Goal: Information Seeking & Learning: Learn about a topic

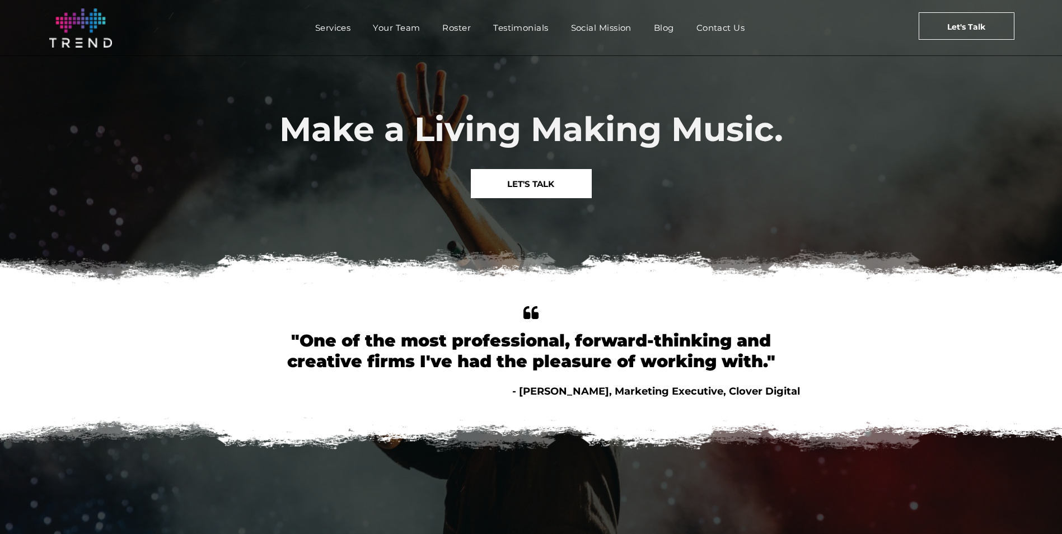
click at [573, 175] on link "LET'S TALK" at bounding box center [531, 183] width 121 height 29
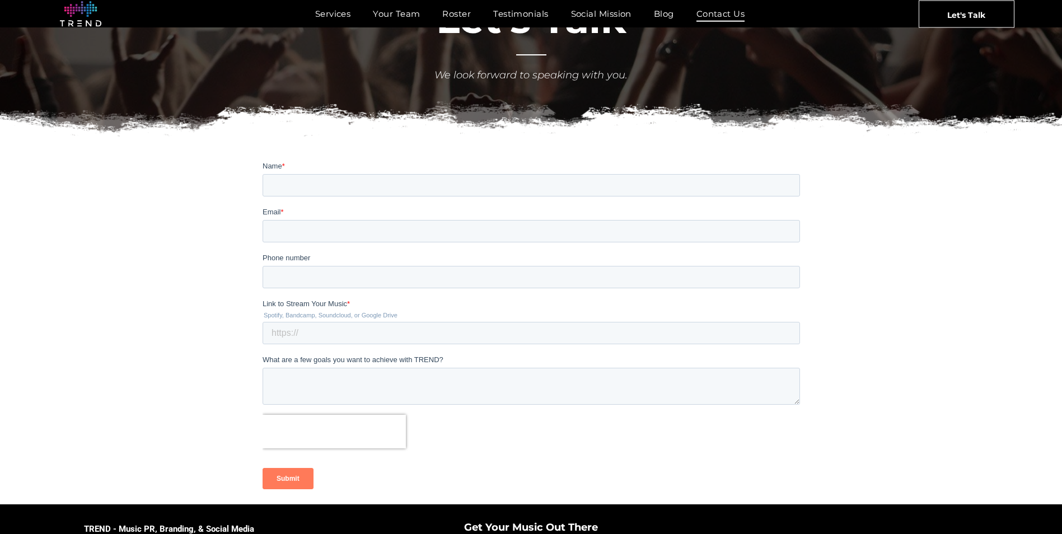
scroll to position [112, 0]
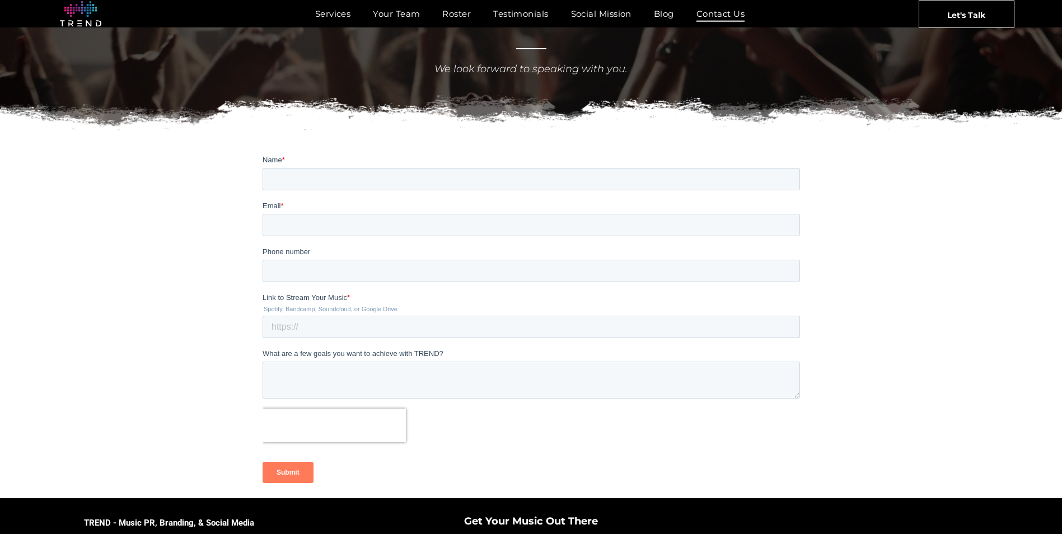
click at [248, 328] on div at bounding box center [531, 323] width 1062 height 349
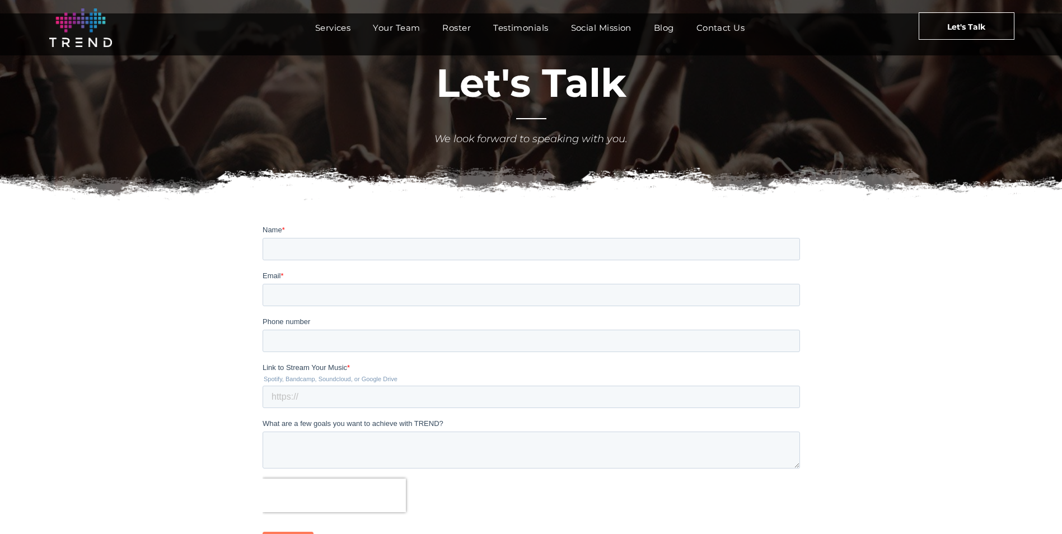
scroll to position [0, 0]
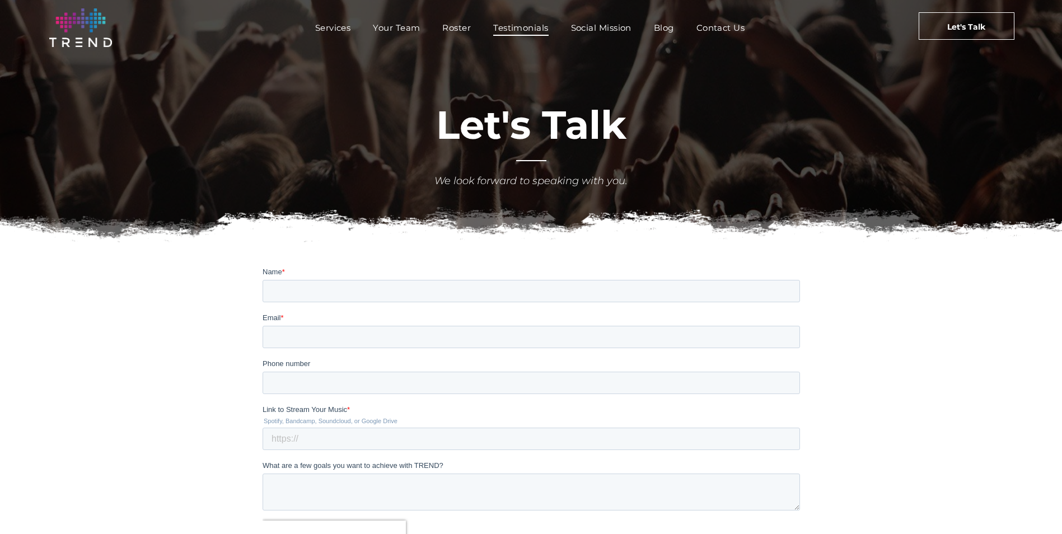
click at [512, 23] on span "Testimonials" at bounding box center [520, 28] width 55 height 16
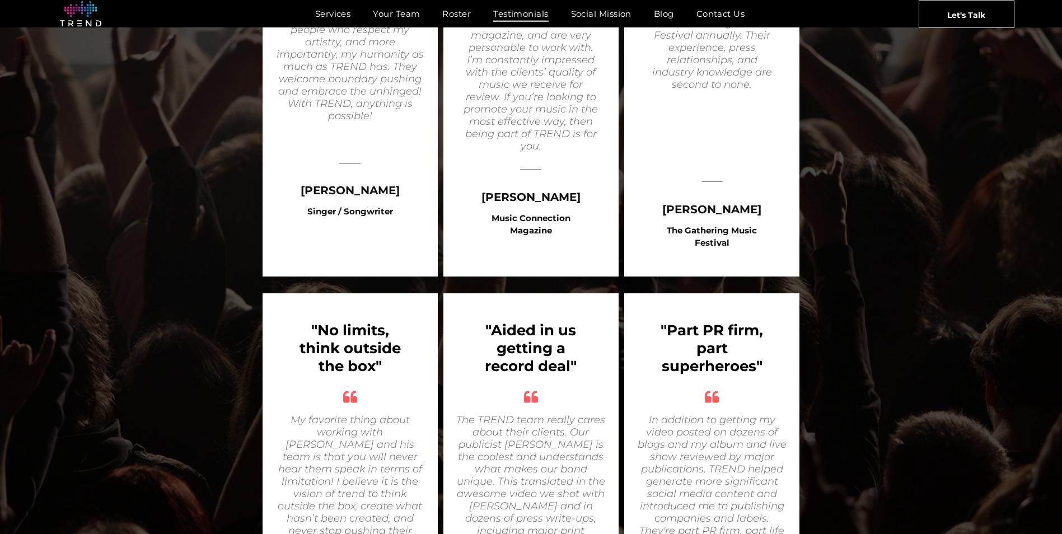
scroll to position [1064, 0]
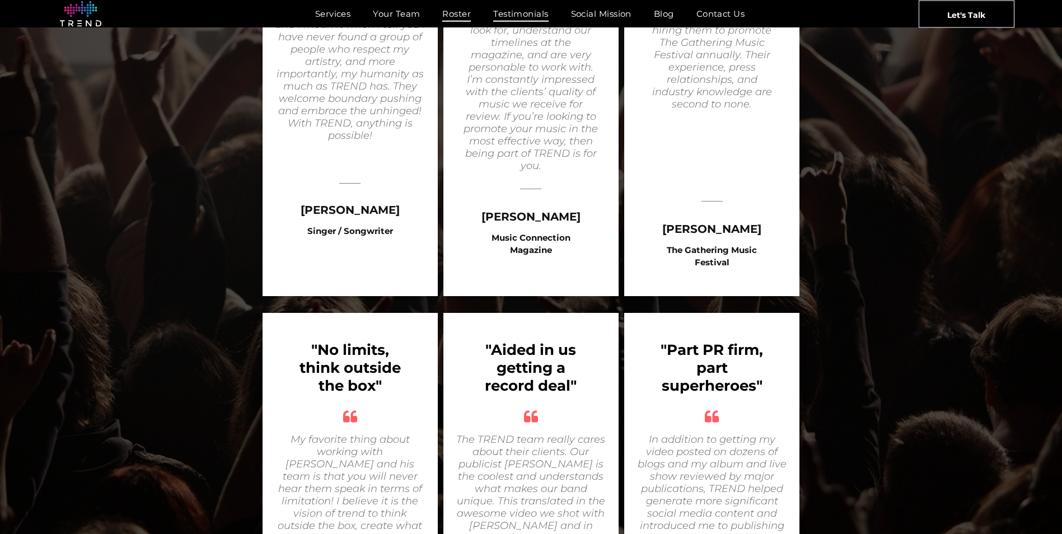
click at [469, 20] on span "Roster" at bounding box center [456, 14] width 29 height 16
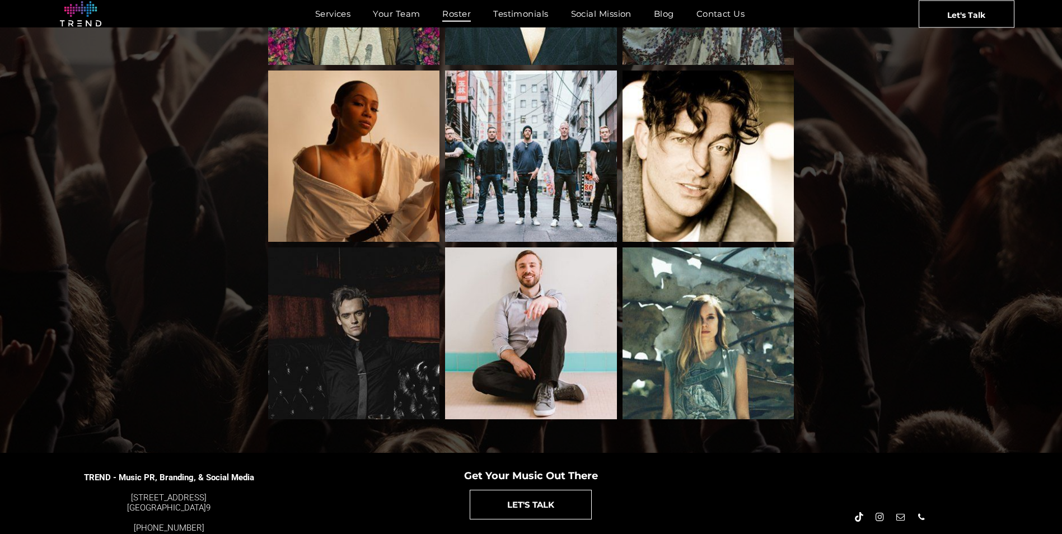
scroll to position [1125, 0]
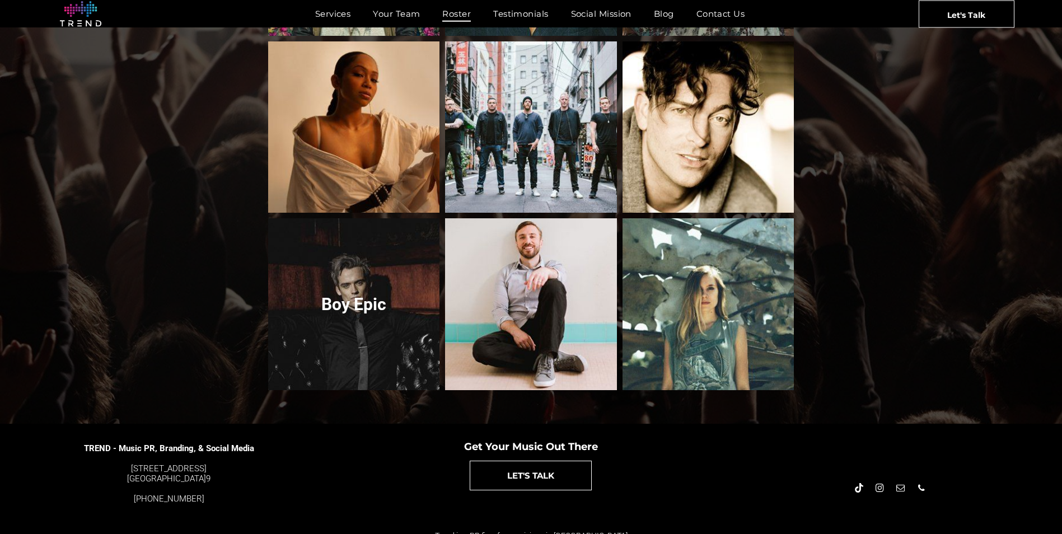
click at [364, 315] on link "Boy Epic" at bounding box center [354, 304] width 182 height 182
click at [358, 289] on link "Boy Epic" at bounding box center [354, 304] width 182 height 182
